Goal: Transaction & Acquisition: Purchase product/service

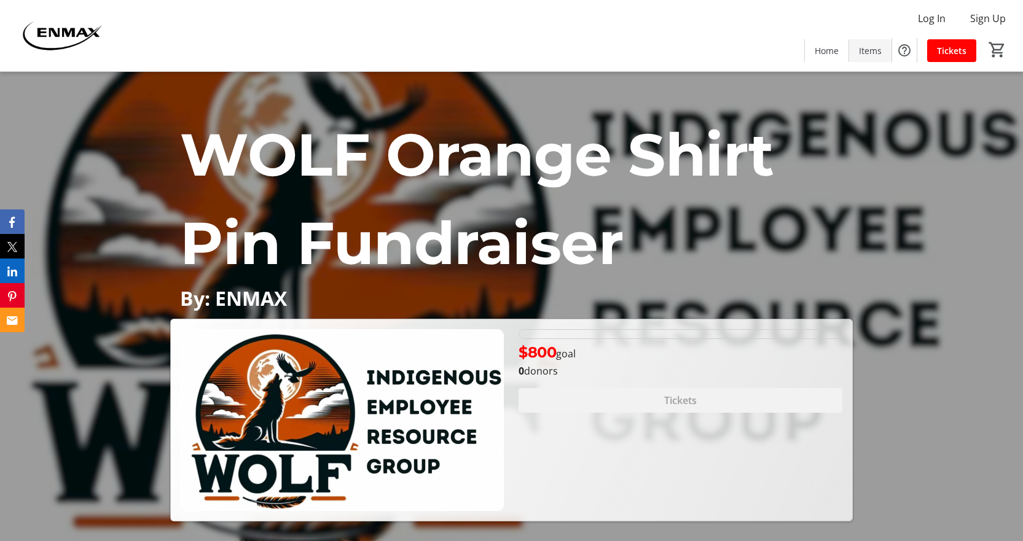
click at [871, 49] on span "Items" at bounding box center [870, 50] width 23 height 13
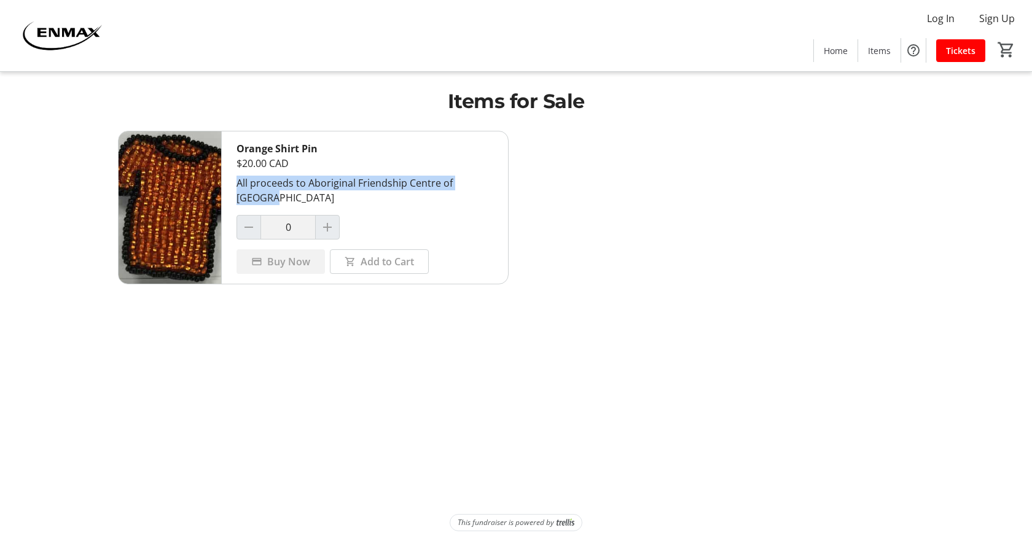
drag, startPoint x: 237, startPoint y: 180, endPoint x: 453, endPoint y: 185, distance: 216.3
click at [499, 181] on div "Orange Shirt Pin $20.00 CAD All proceeds to Aboriginal Friendship Centre of Cal…" at bounding box center [365, 207] width 286 height 152
copy div "All proceeds to Aboriginal Friendship Centre of [GEOGRAPHIC_DATA]"
click at [837, 54] on span "Home" at bounding box center [836, 50] width 24 height 13
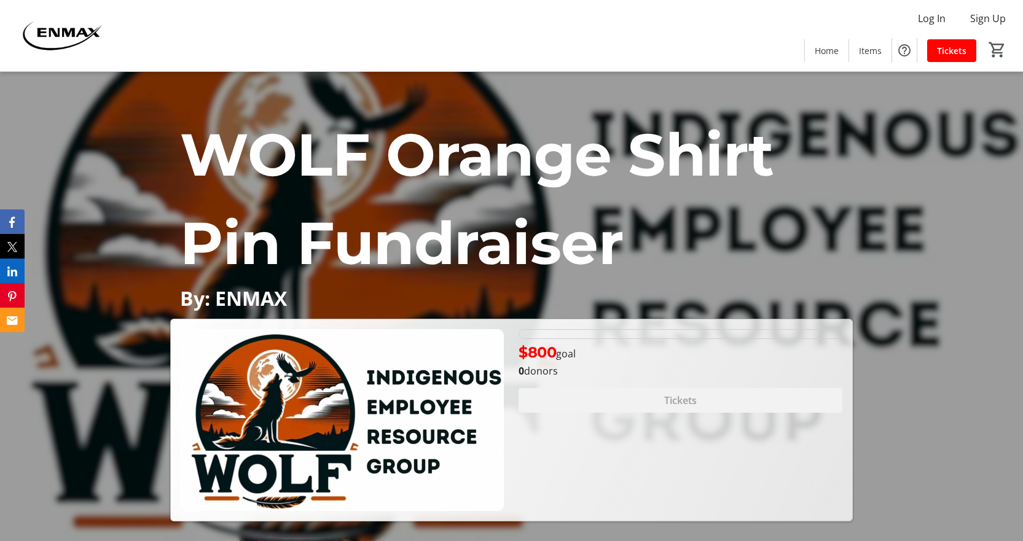
click at [67, 32] on img at bounding box center [61, 35] width 109 height 61
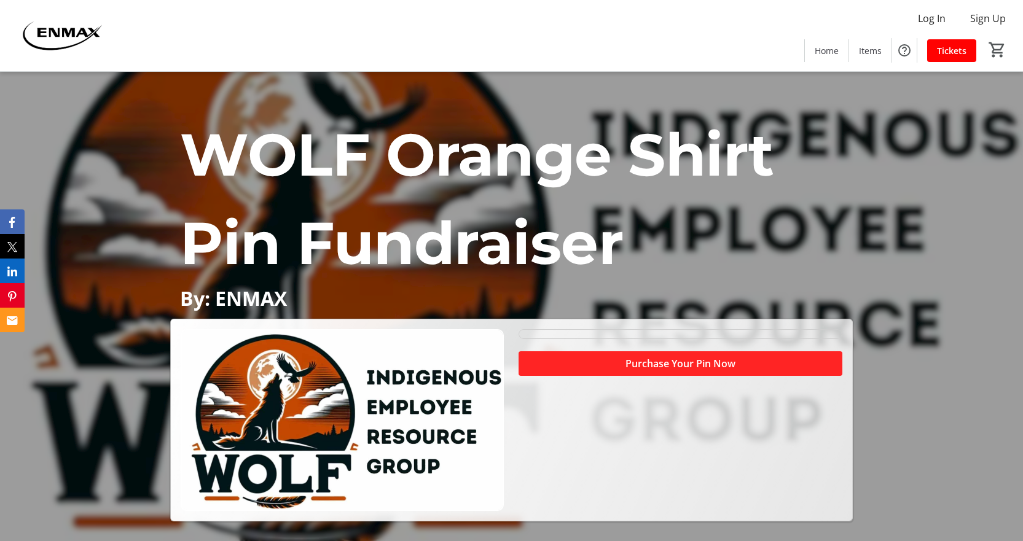
click at [676, 368] on span "Purchase Your Pin Now" at bounding box center [680, 363] width 110 height 15
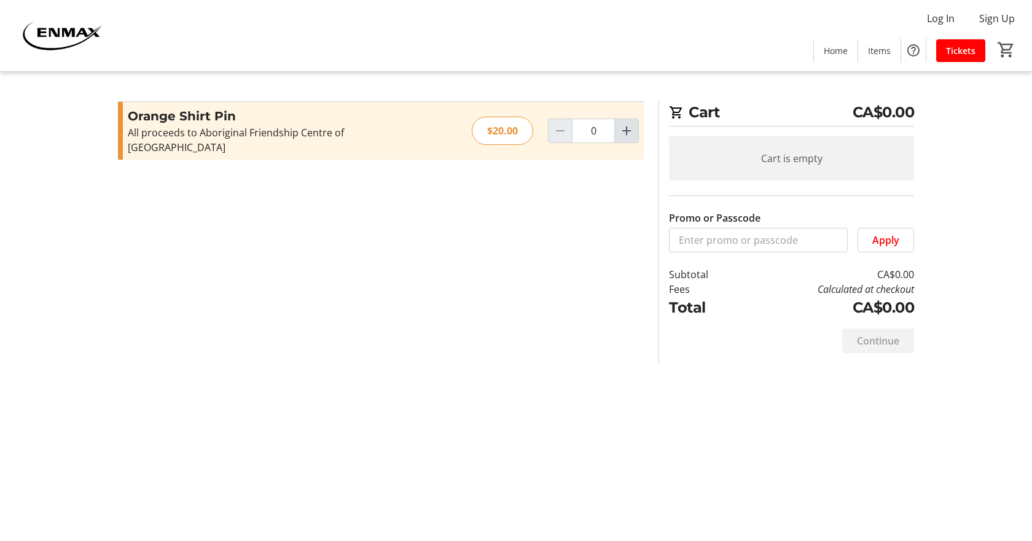
click at [635, 119] on span "Increment by one" at bounding box center [626, 130] width 23 height 23
type input "1"
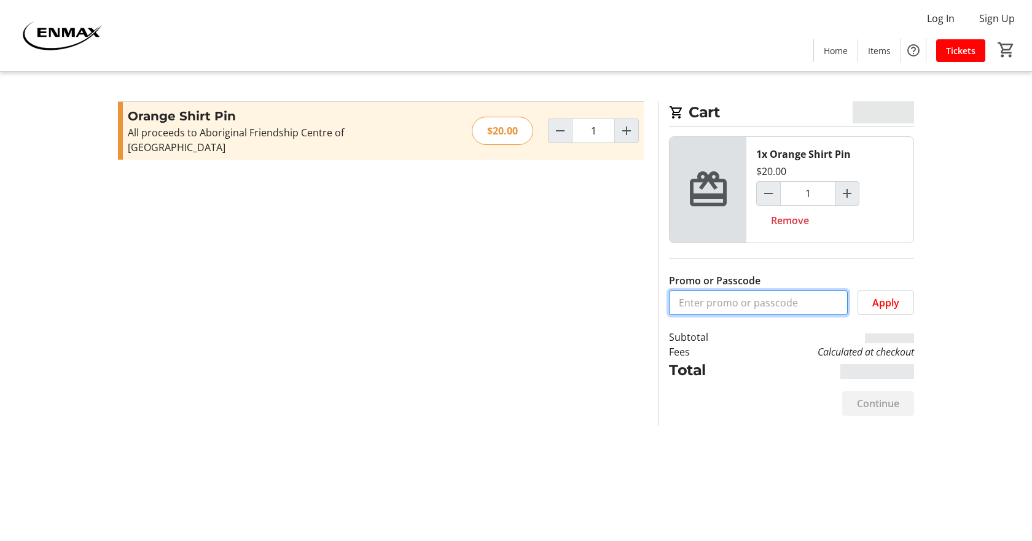
click at [742, 296] on input "Promo or Passcode" at bounding box center [758, 303] width 179 height 25
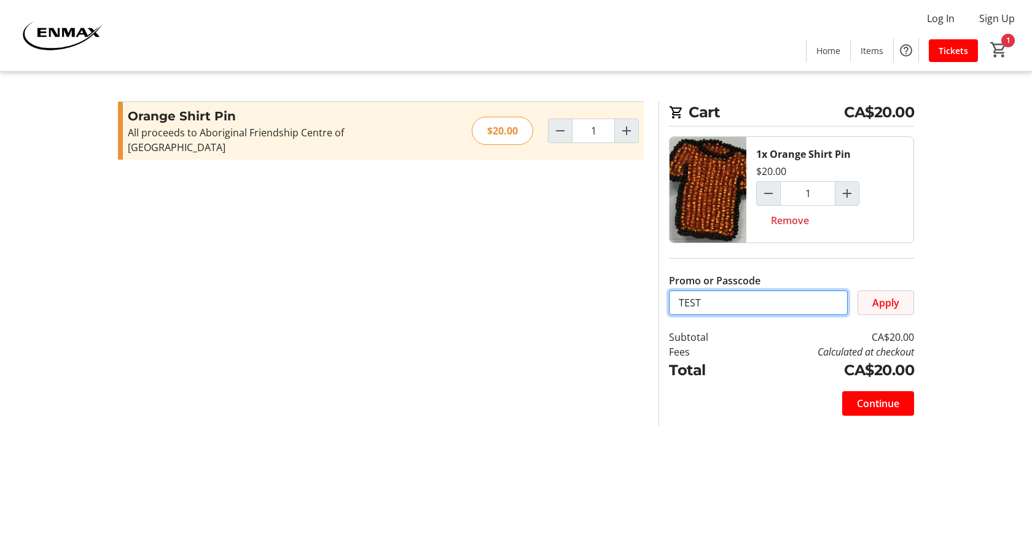
type input "TEST"
click at [898, 298] on span "Apply" at bounding box center [885, 302] width 27 height 15
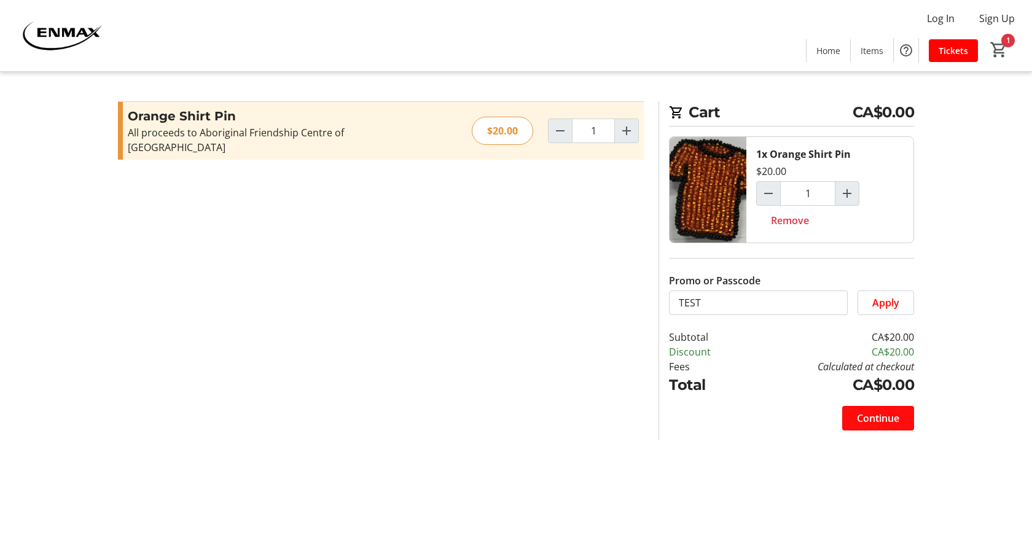
click at [876, 420] on span "Continue" at bounding box center [878, 418] width 42 height 15
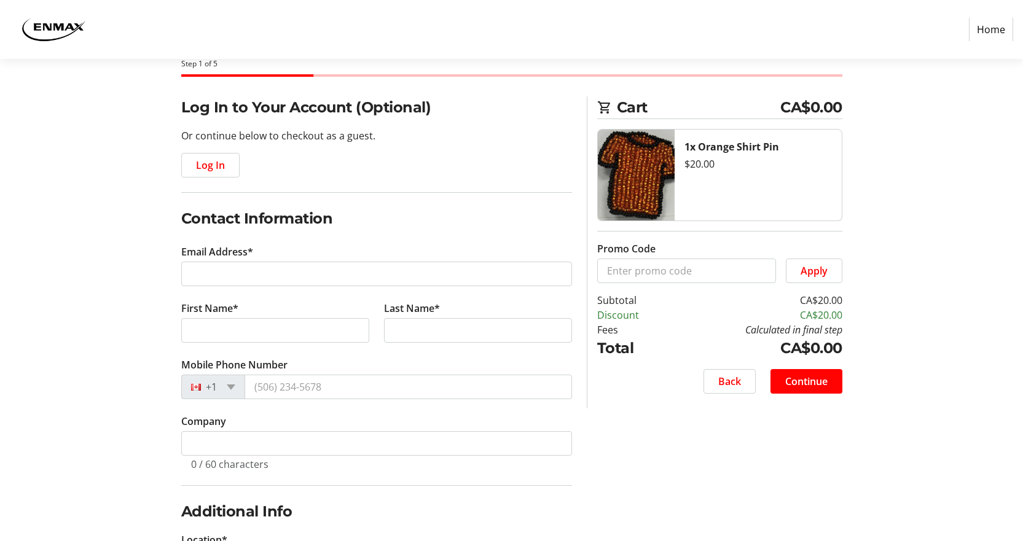
scroll to position [61, 0]
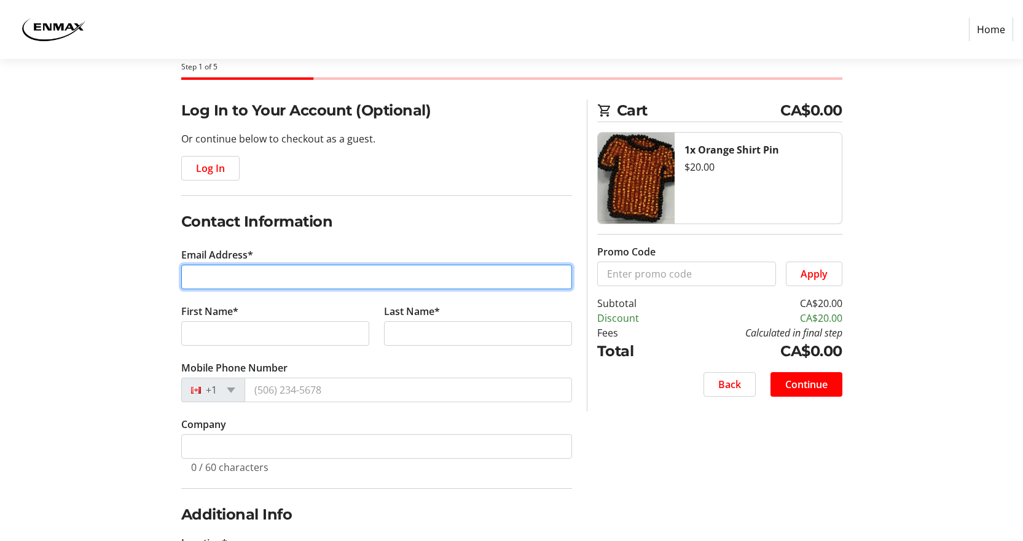
click at [270, 274] on input "Email Address*" at bounding box center [376, 277] width 391 height 25
type input "enordstrom@enmax.com"
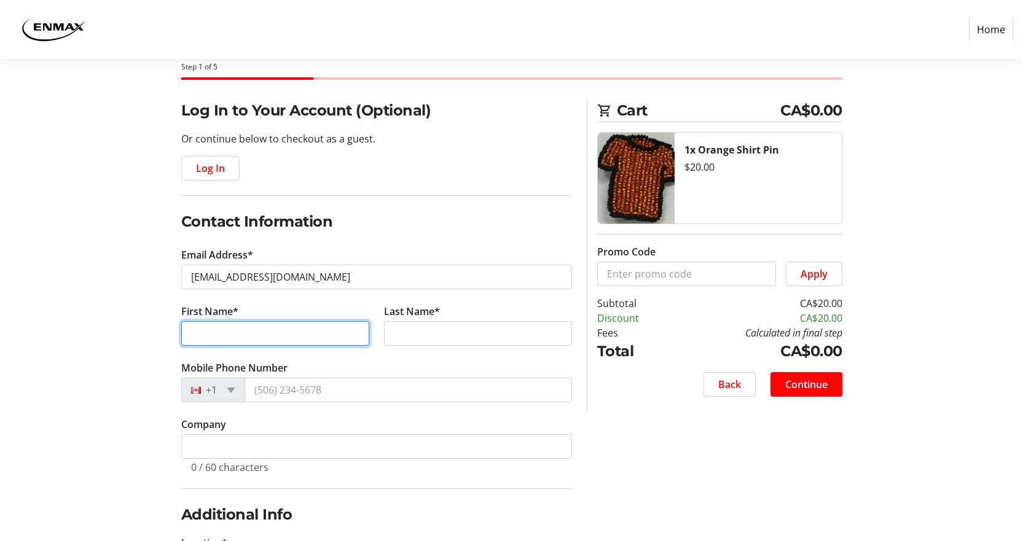
type input "Elly"
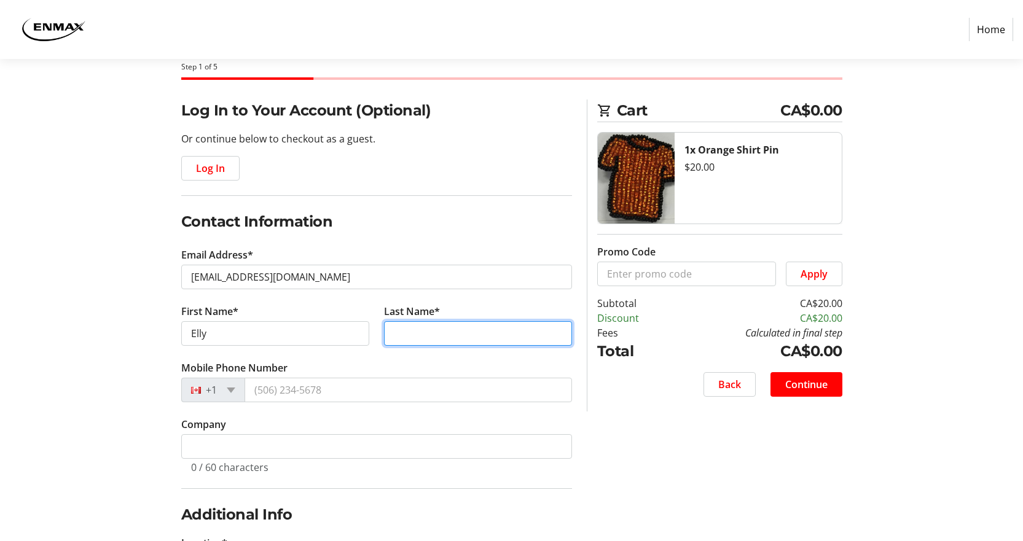
type input "Nordstrom"
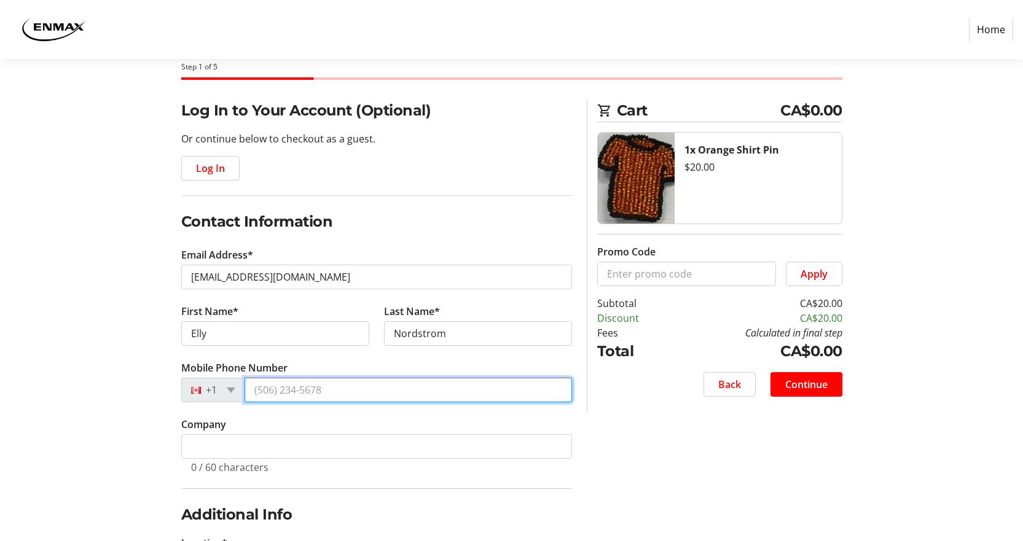
type input "(403) 689-6965"
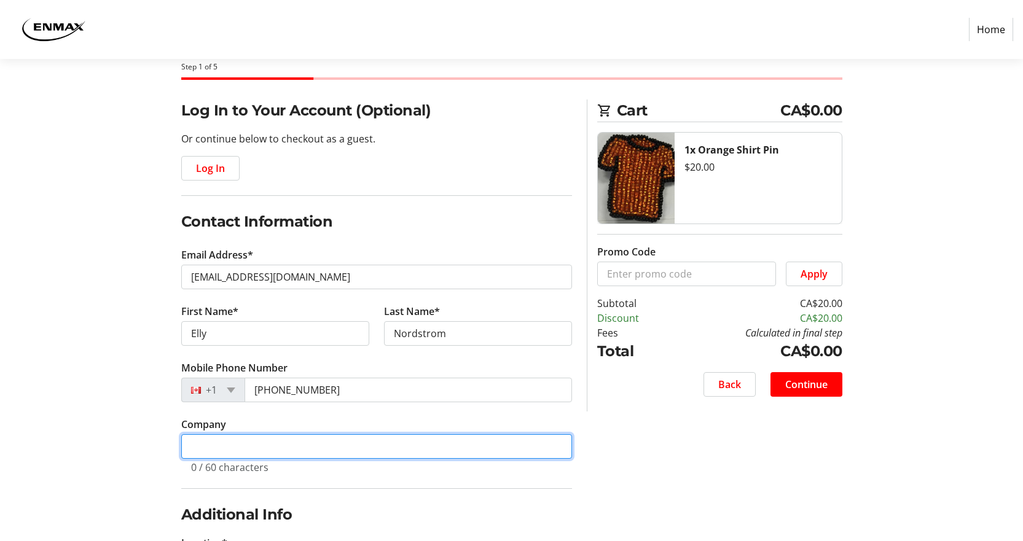
type input "ENMAX"
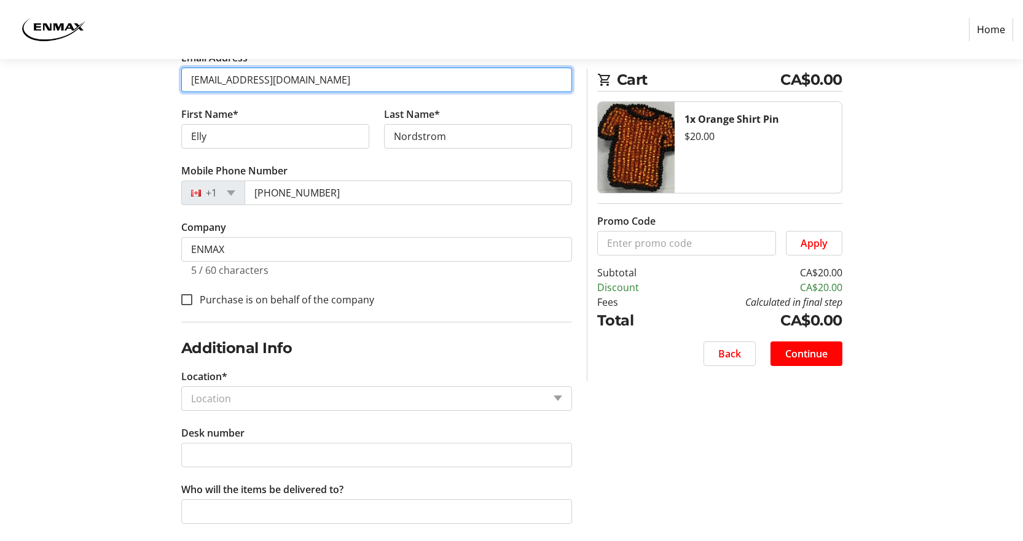
scroll to position [271, 0]
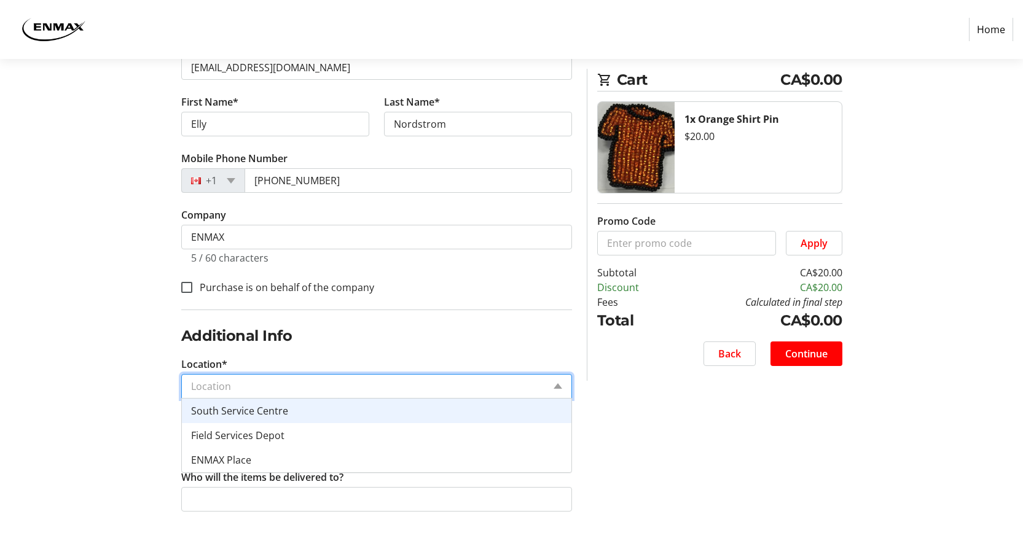
click at [321, 388] on input "Location*" at bounding box center [367, 386] width 353 height 15
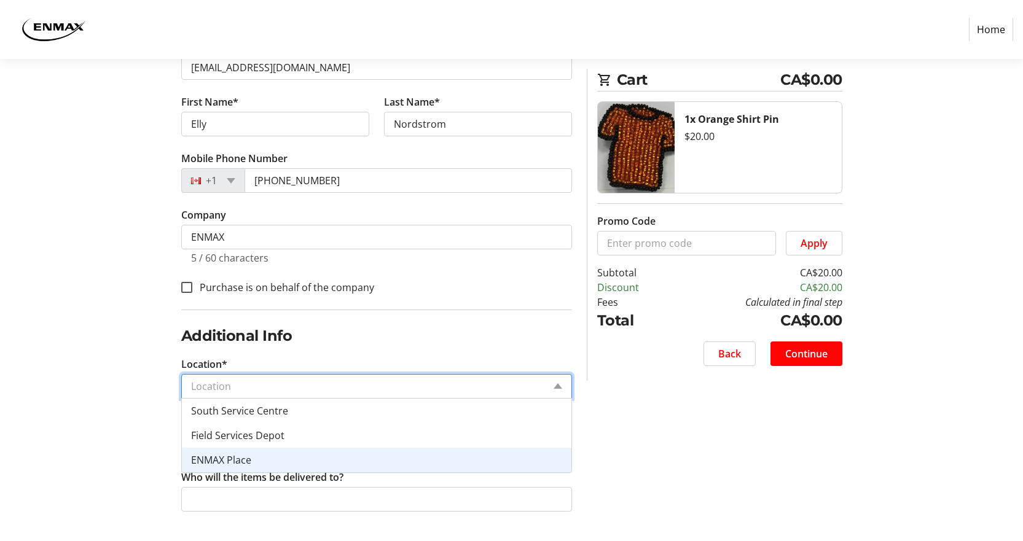
click at [292, 461] on div "ENMAX Place" at bounding box center [376, 460] width 389 height 25
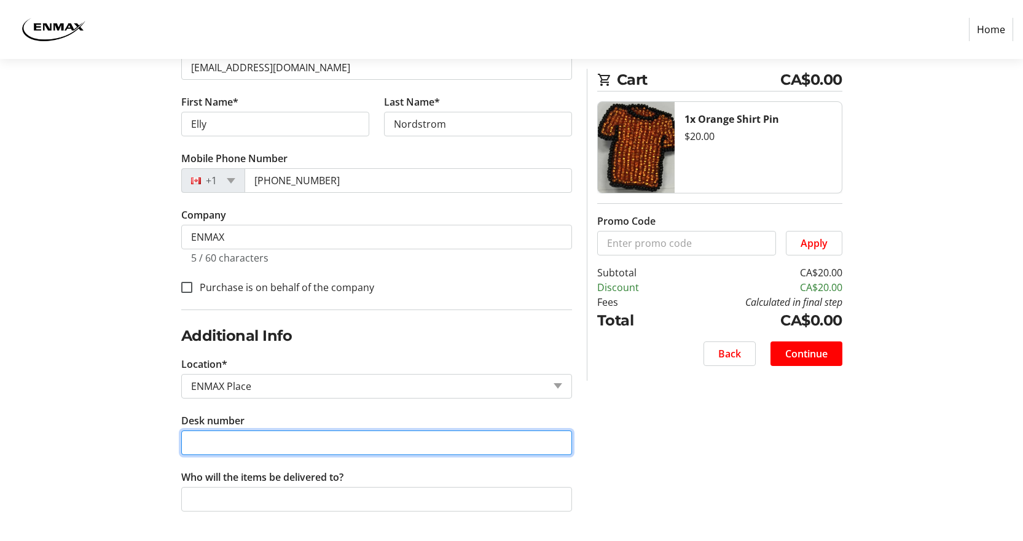
click at [291, 446] on input "Desk number" at bounding box center [376, 443] width 391 height 25
type input "2117.J"
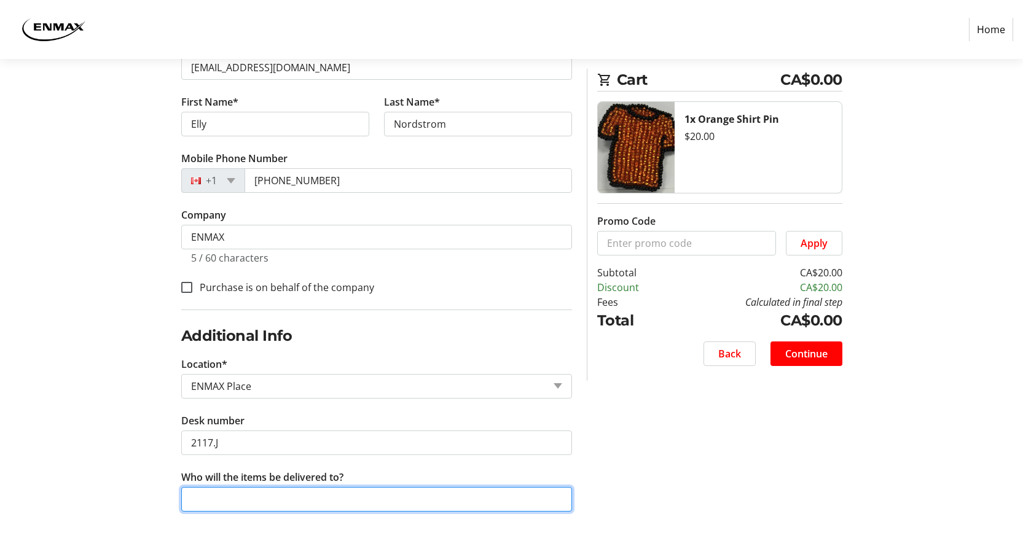
click at [305, 491] on input "Who will the items be delivered to?" at bounding box center [376, 499] width 391 height 25
type input "Elly Nordstrom"
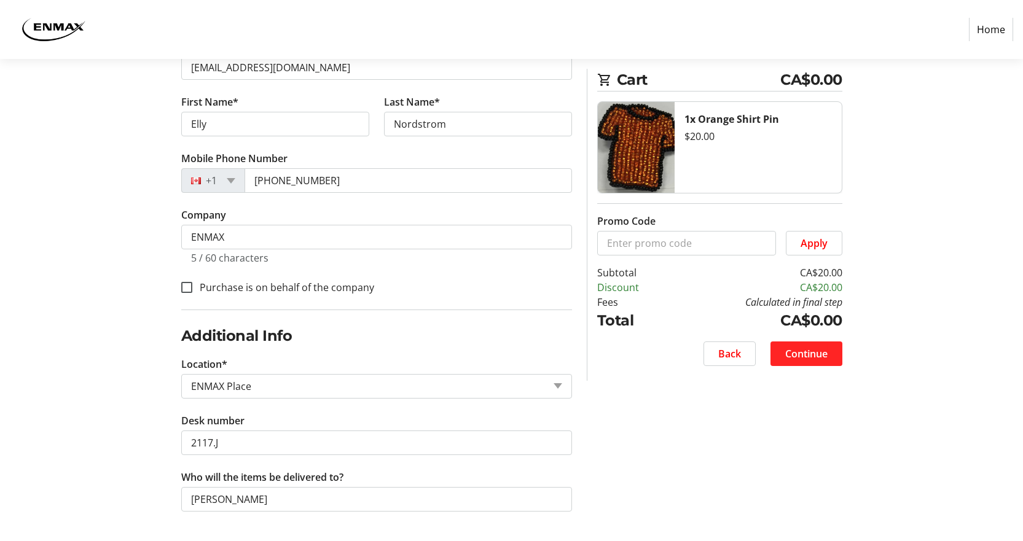
click at [801, 361] on span "Continue" at bounding box center [806, 353] width 42 height 15
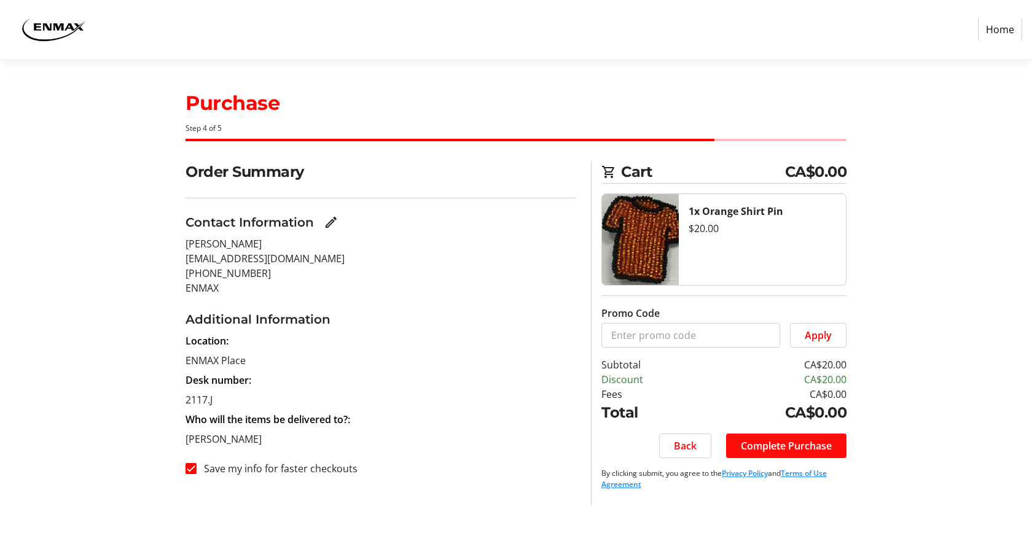
click at [793, 447] on span "Complete Purchase" at bounding box center [786, 446] width 91 height 15
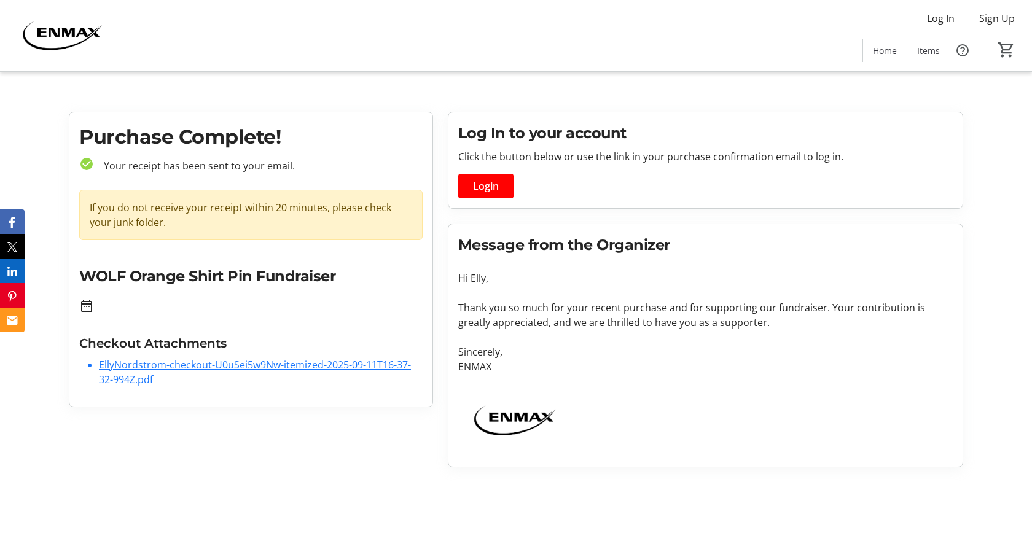
click at [214, 364] on link "EllyNordstrom-checkout-U0uSei5w9Nw-itemized-2025-09-11T16-37-32-994Z.pdf" at bounding box center [255, 372] width 312 height 28
click at [883, 55] on span "Home" at bounding box center [885, 50] width 24 height 13
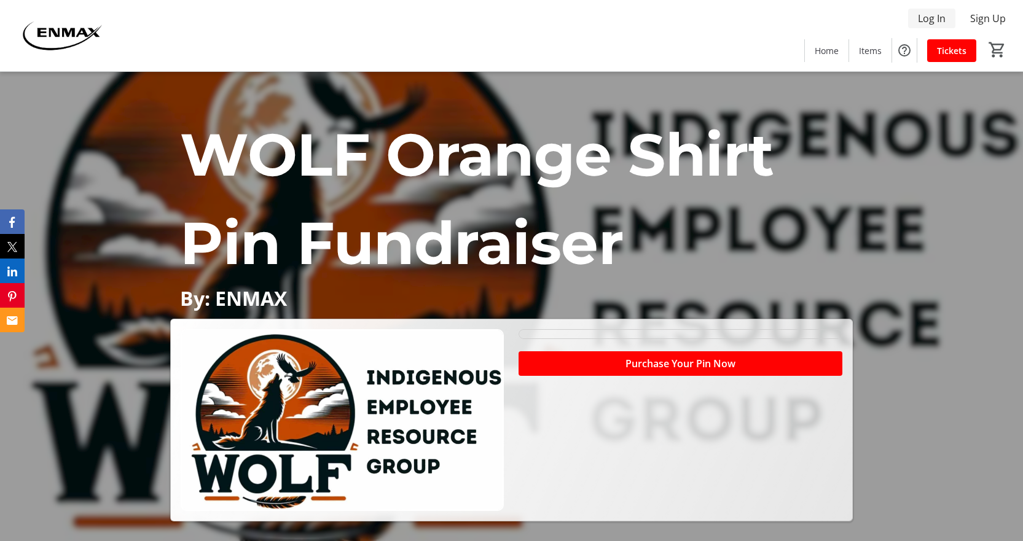
click at [942, 20] on span "Log In" at bounding box center [932, 18] width 28 height 15
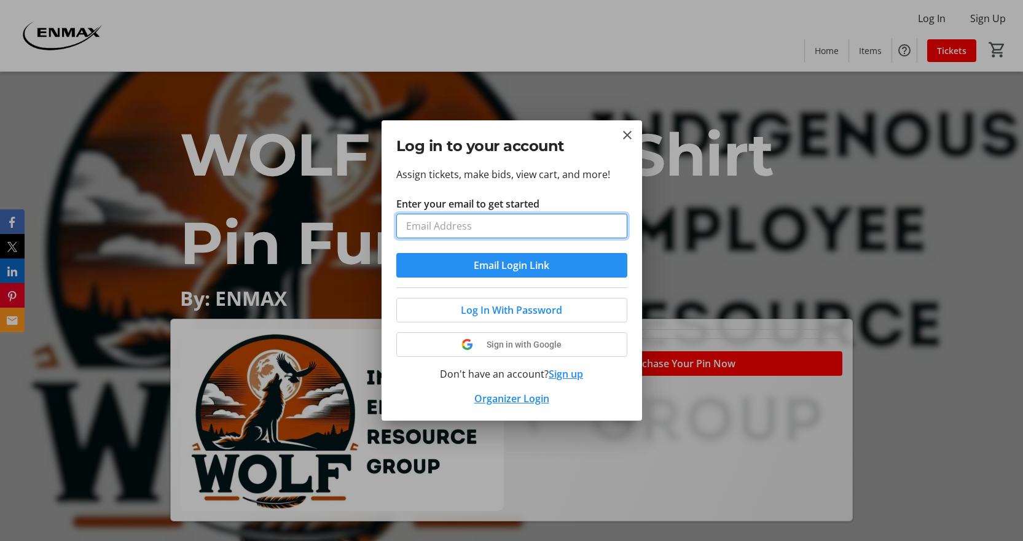
type input "events@enmax.com"
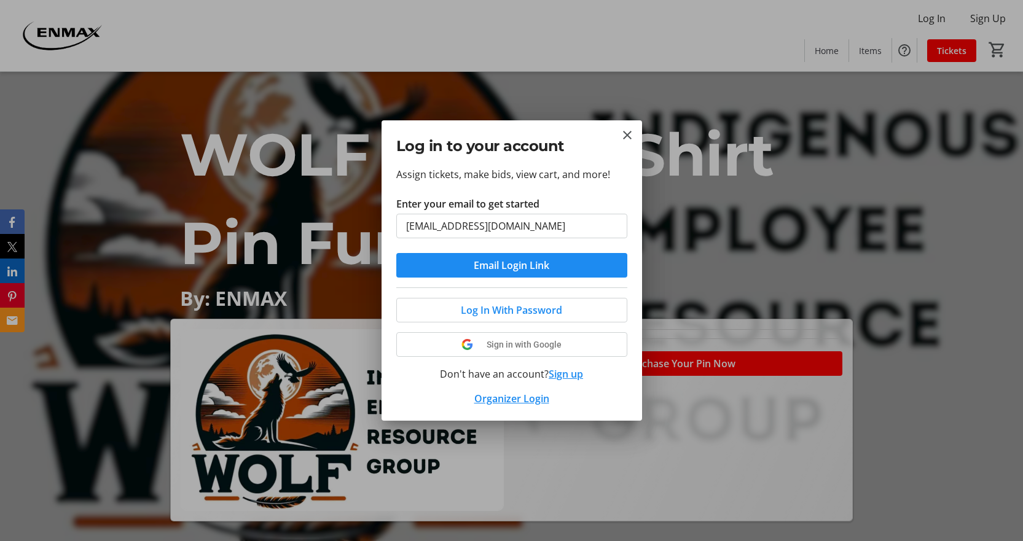
click at [614, 133] on div "Log in to your account" at bounding box center [511, 143] width 260 height 46
click at [622, 131] on mat-icon "Close" at bounding box center [627, 135] width 15 height 15
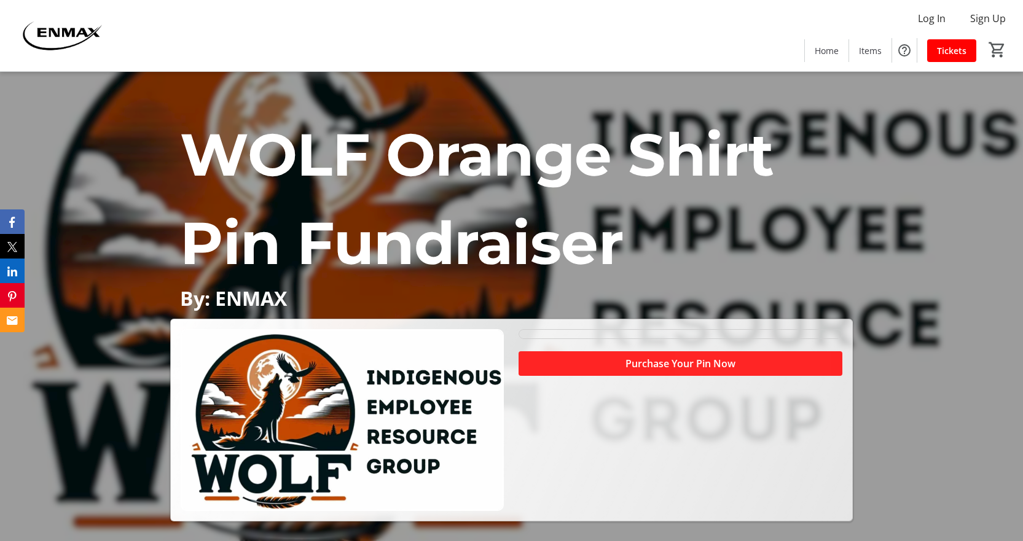
click at [709, 357] on span "Purchase Your Pin Now" at bounding box center [680, 363] width 110 height 15
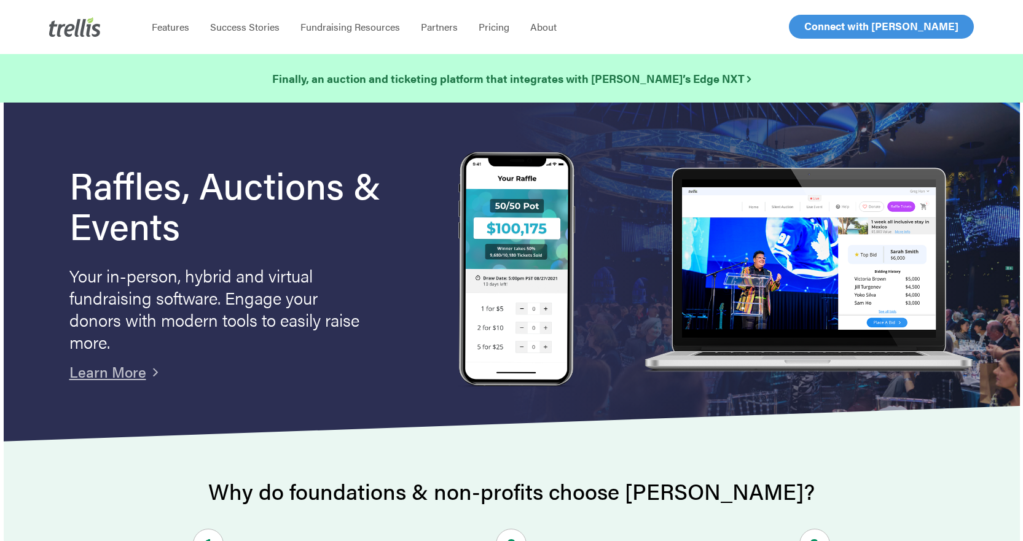
click at [816, 26] on span "Log In" at bounding box center [817, 26] width 29 height 15
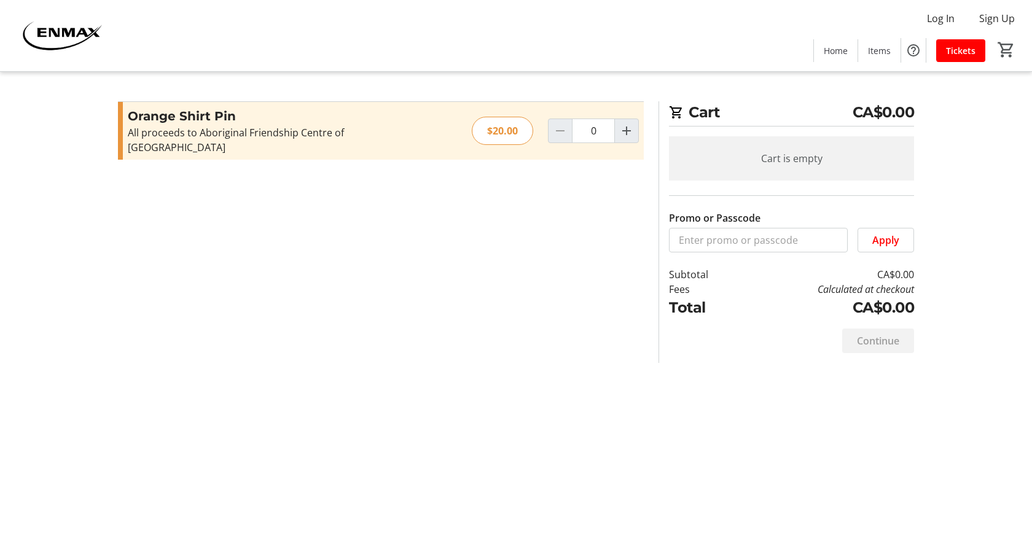
click at [57, 37] on img at bounding box center [61, 35] width 109 height 61
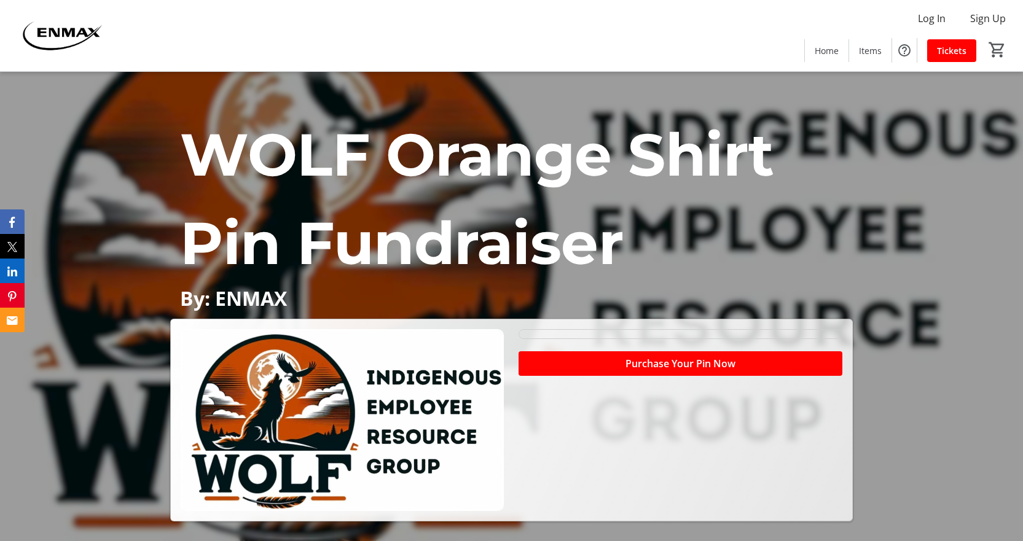
click at [54, 30] on img at bounding box center [61, 35] width 109 height 61
click at [936, 18] on span "Log In" at bounding box center [932, 18] width 28 height 15
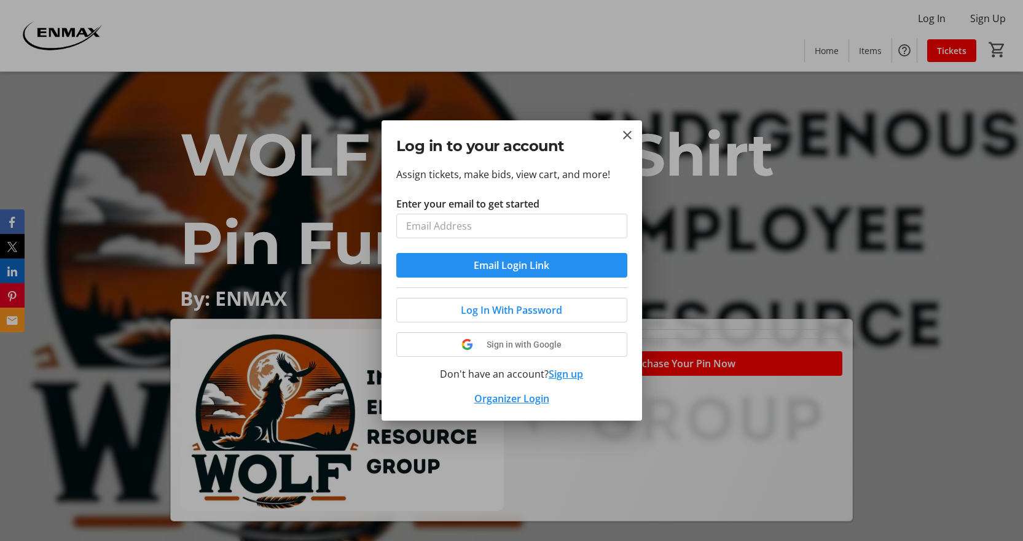
type input "events@enmax.com"
click at [445, 267] on span "submit" at bounding box center [511, 265] width 231 height 29
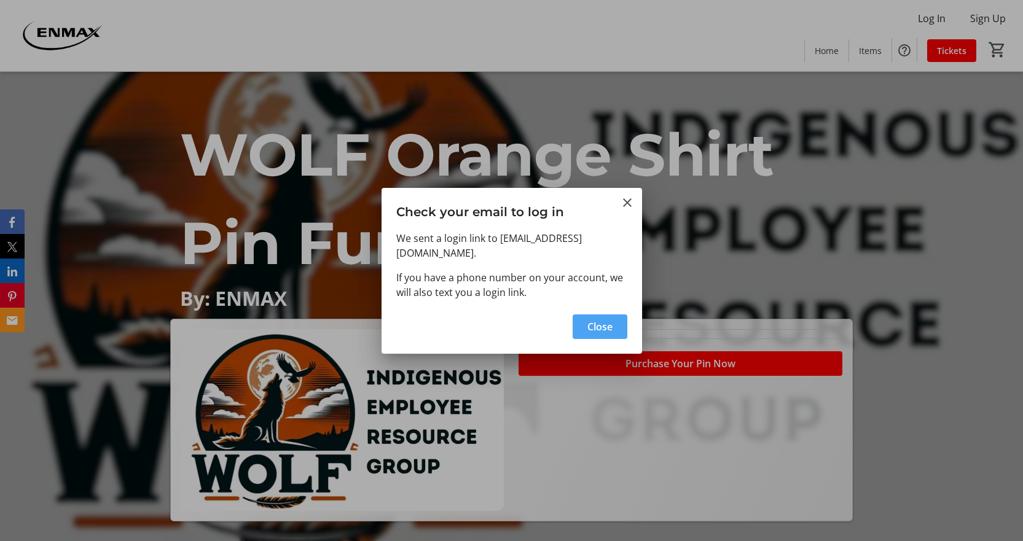
click at [595, 319] on span "Close" at bounding box center [599, 326] width 25 height 15
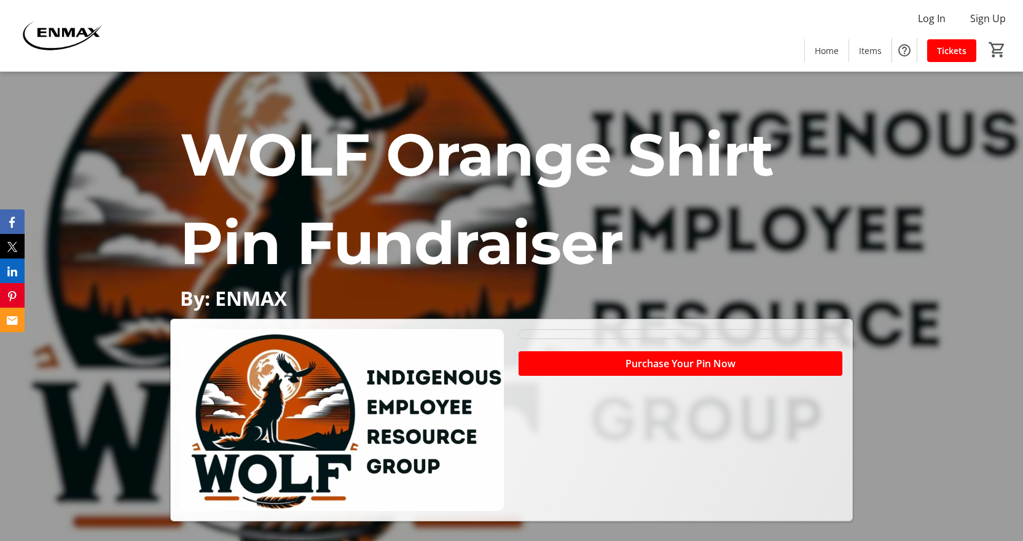
click at [58, 32] on img at bounding box center [61, 35] width 109 height 61
click at [824, 49] on span "Home" at bounding box center [826, 50] width 24 height 13
click at [928, 15] on span "Log In" at bounding box center [932, 18] width 28 height 15
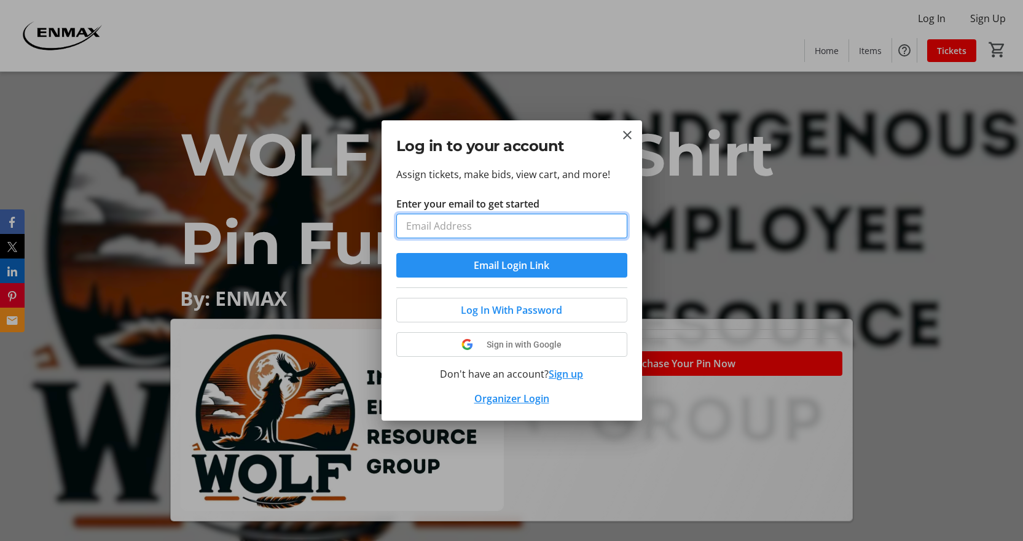
type input "events@enmax.com"
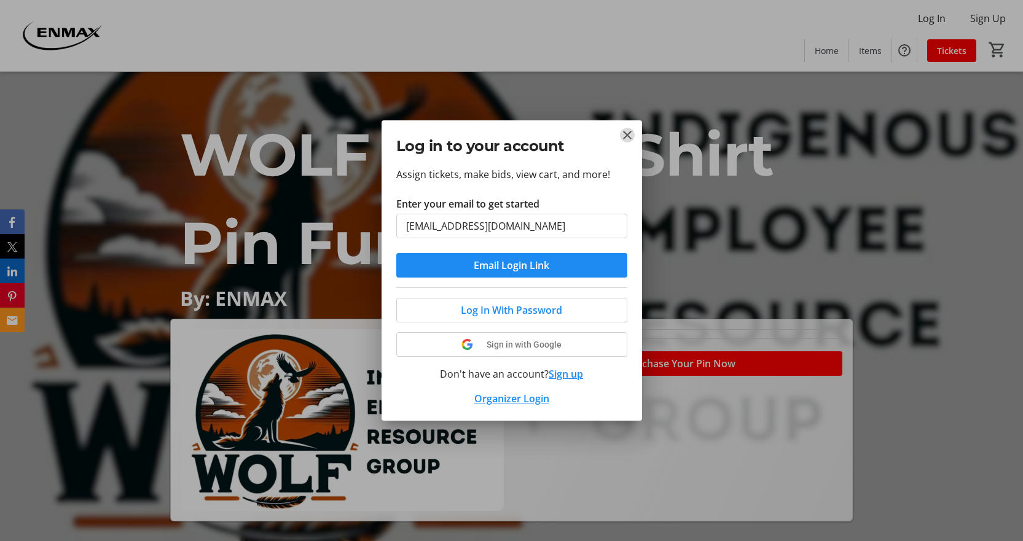
click at [623, 136] on mat-icon "Close" at bounding box center [627, 135] width 15 height 15
